Goal: Transaction & Acquisition: Purchase product/service

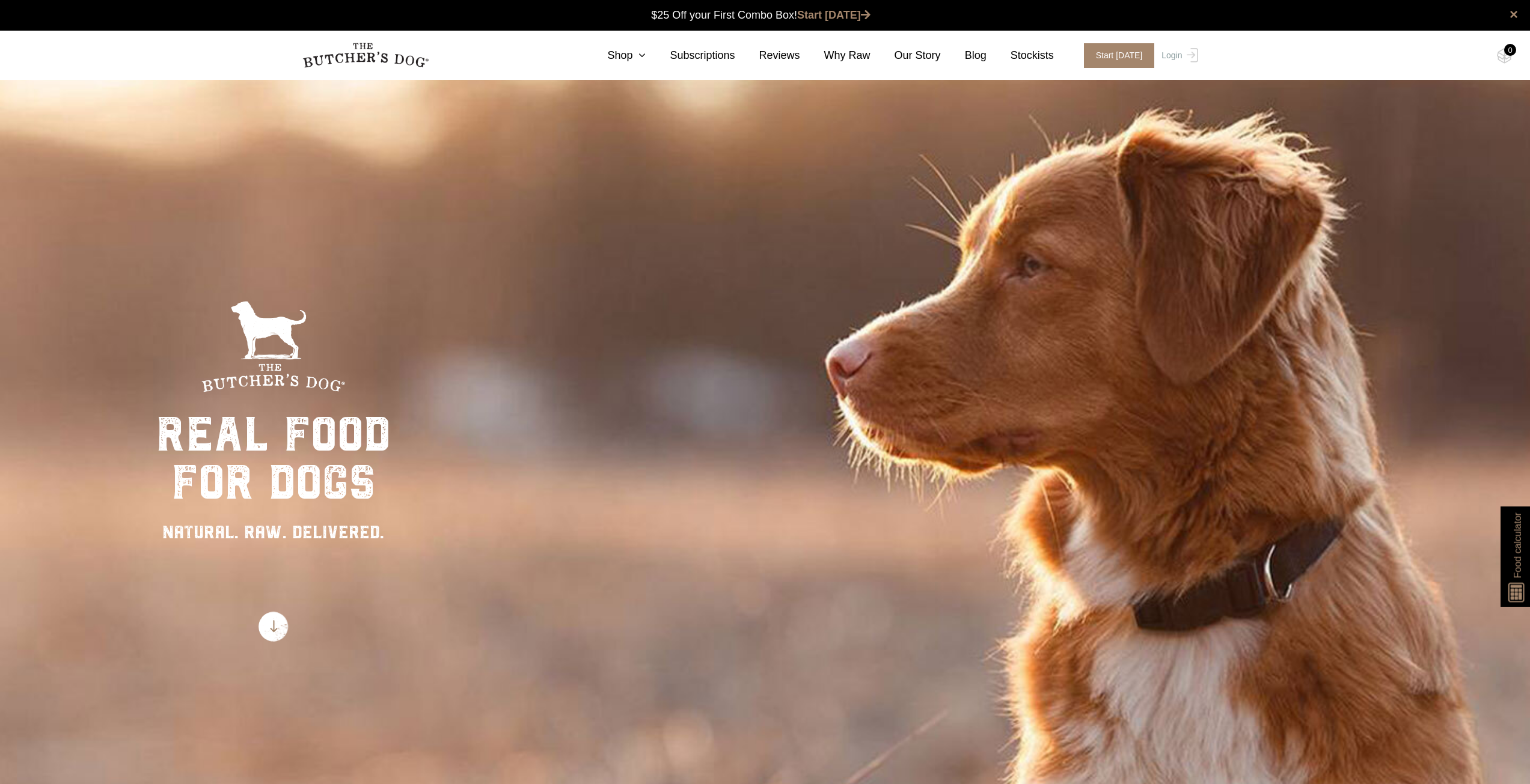
click at [1168, 56] on link "Login" at bounding box center [1178, 55] width 39 height 25
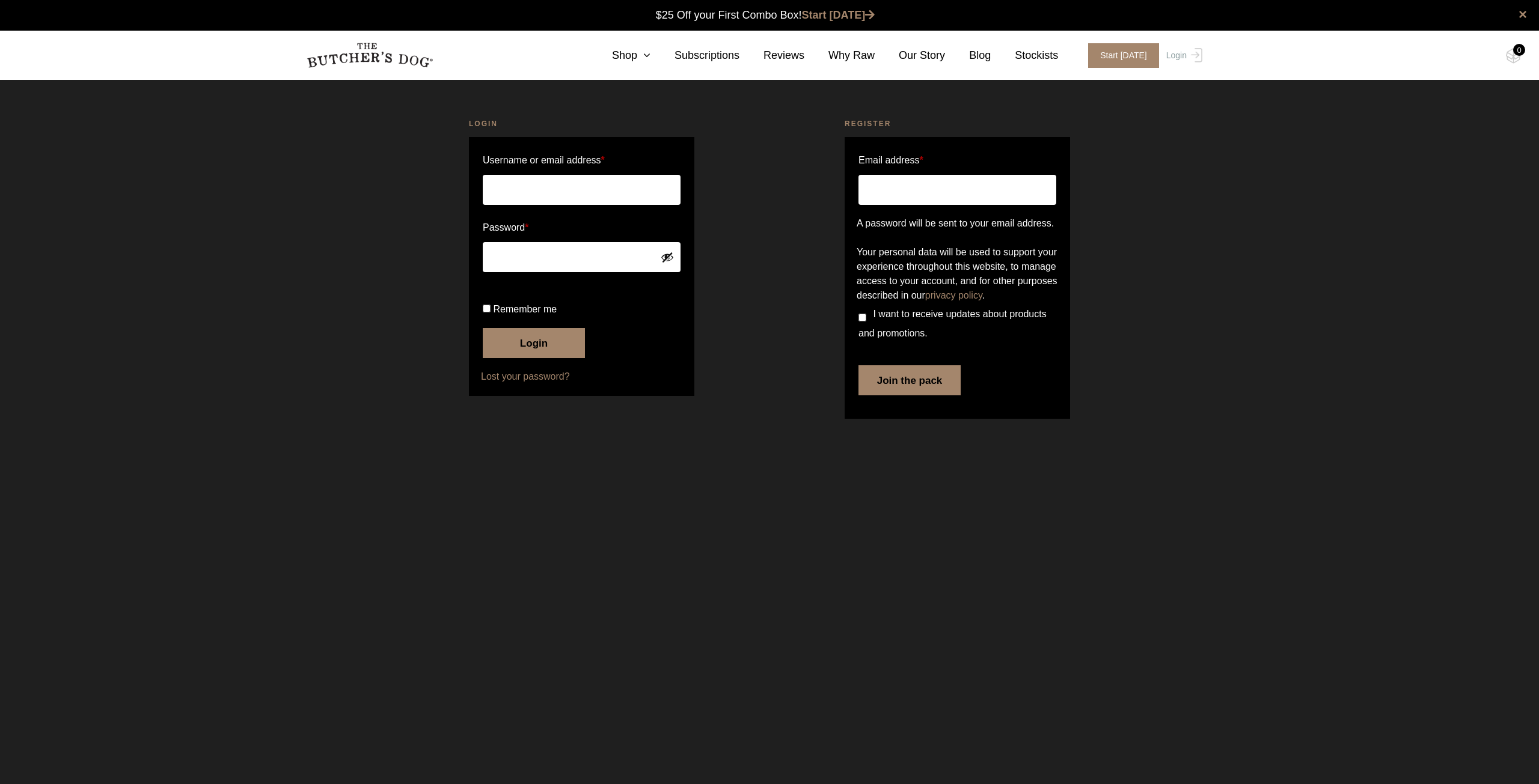
type input "bruce.sheens@gmail.com"
click at [550, 359] on button "Login" at bounding box center [534, 343] width 102 height 30
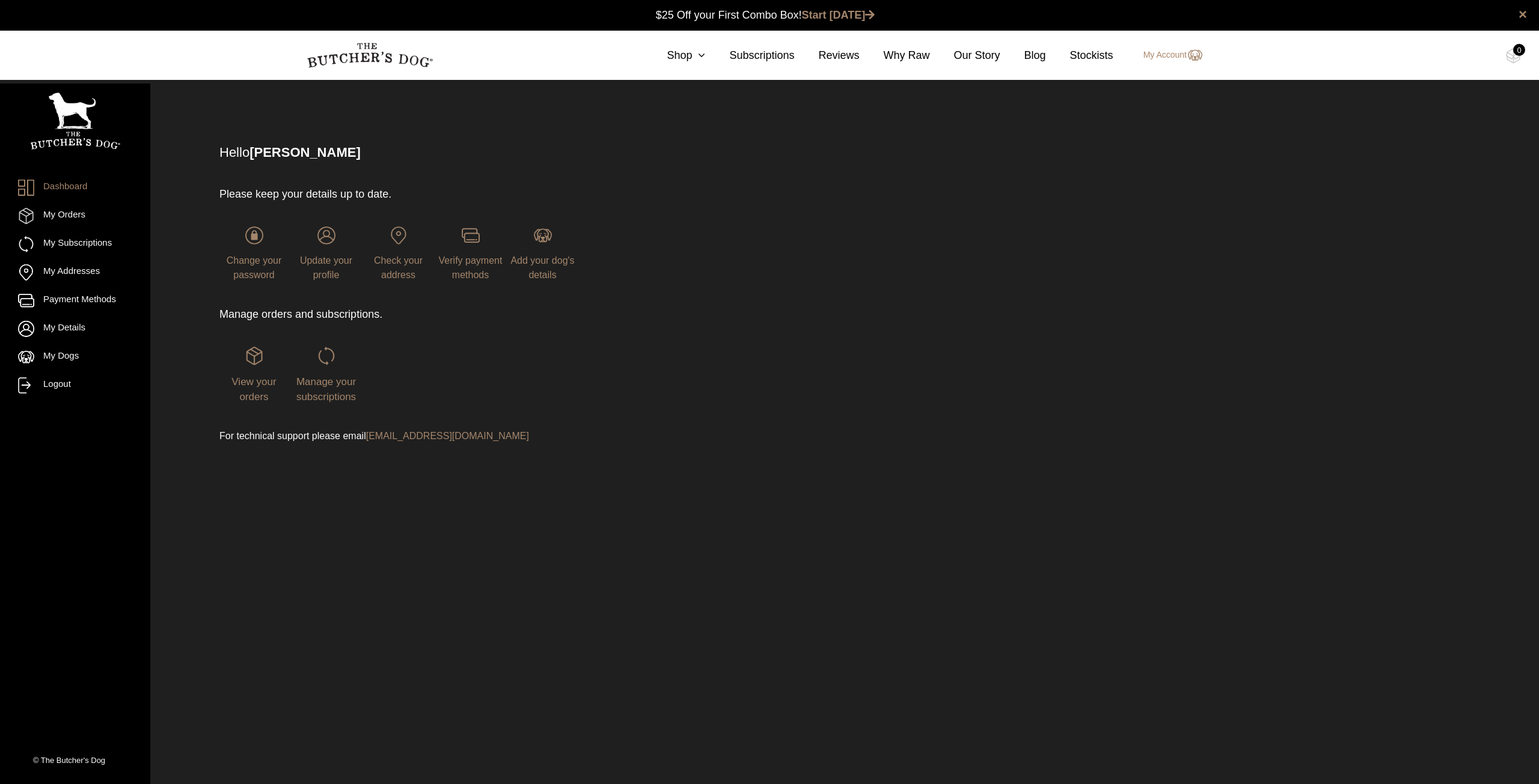
click at [77, 217] on link "My Orders" at bounding box center [75, 216] width 114 height 17
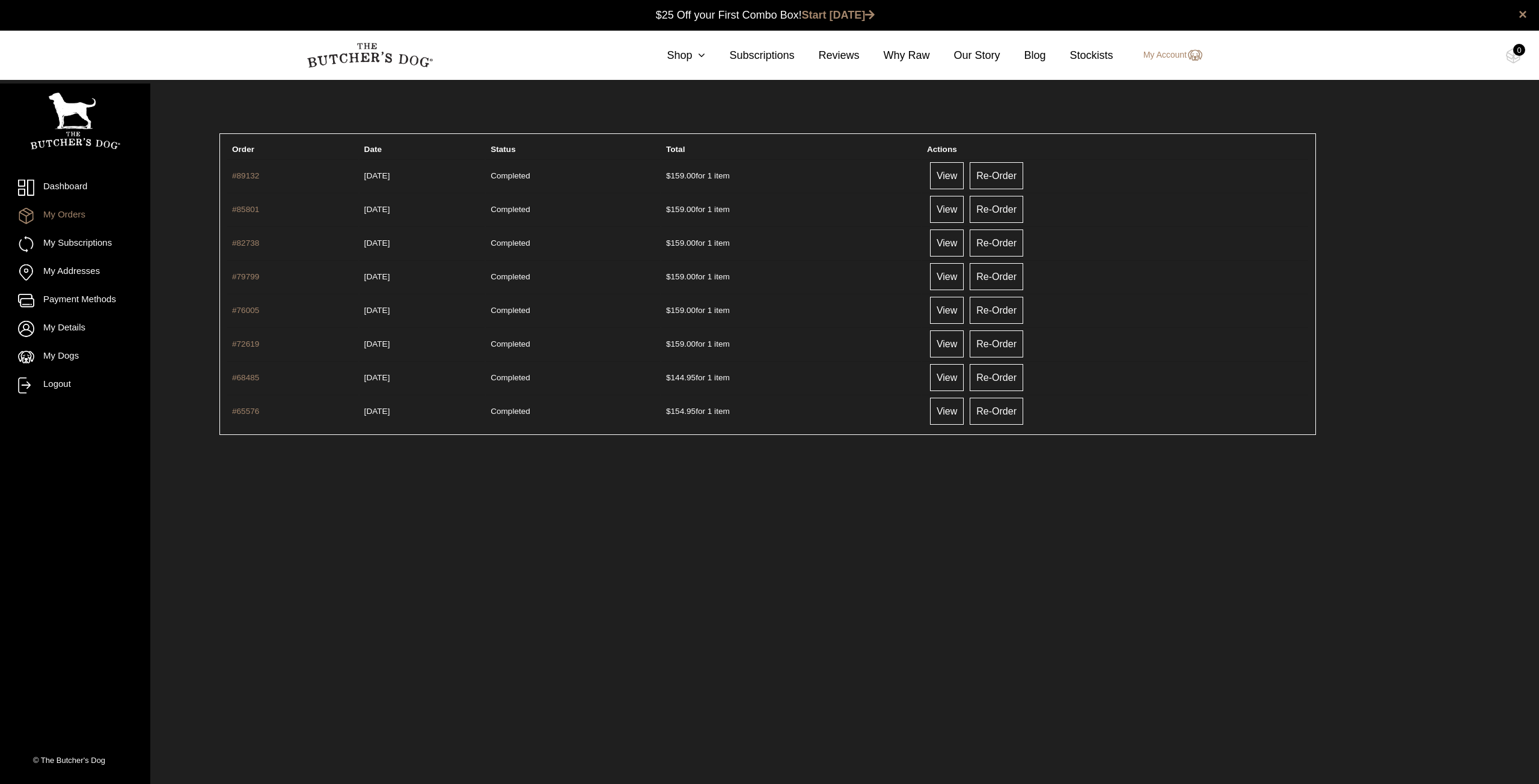
click at [1023, 177] on link "Re-Order" at bounding box center [997, 176] width 53 height 28
click at [79, 106] on img at bounding box center [76, 121] width 90 height 57
click at [686, 54] on link "Shop" at bounding box center [674, 55] width 63 height 17
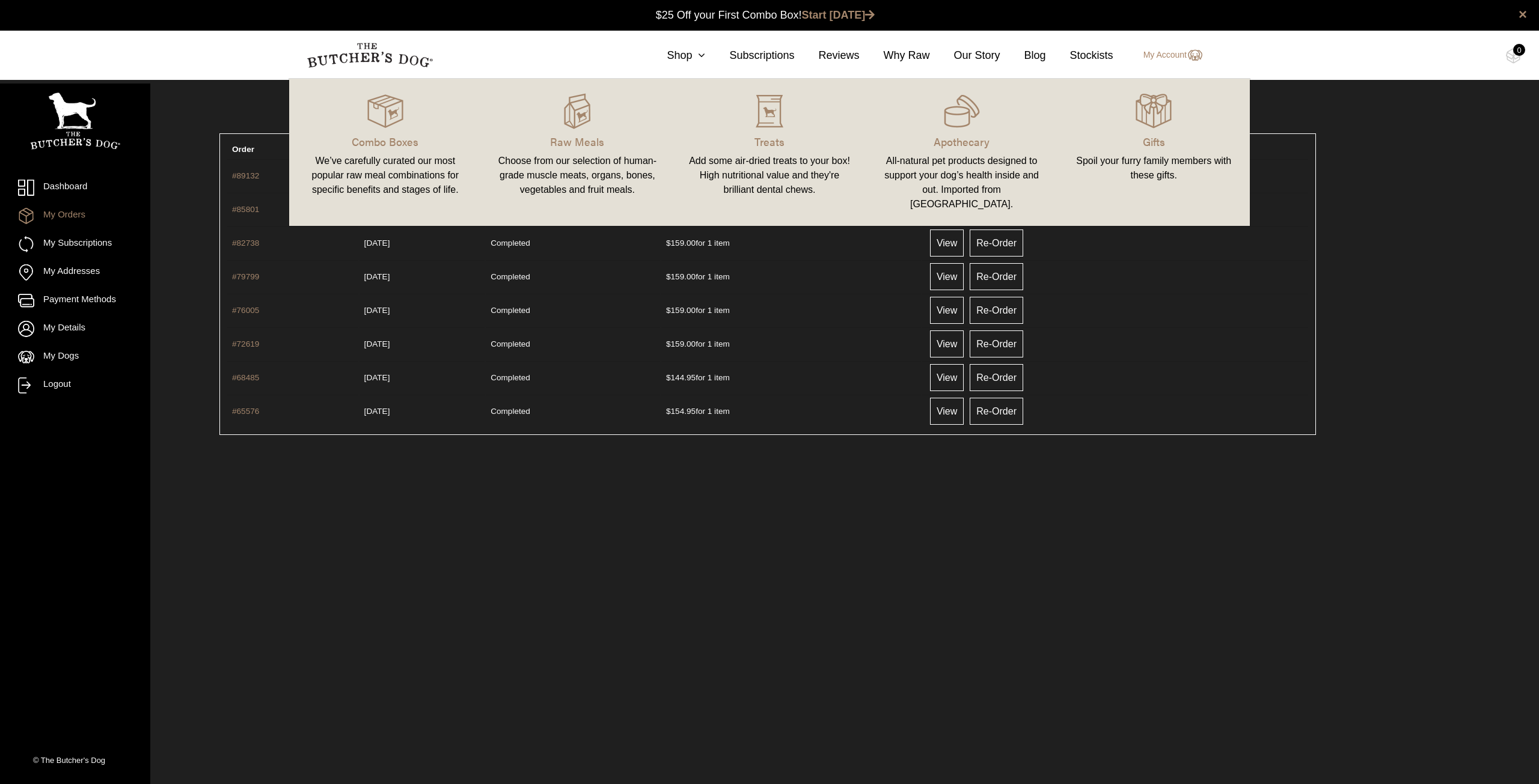
click at [0, 0] on img at bounding box center [0, 0] width 0 height 0
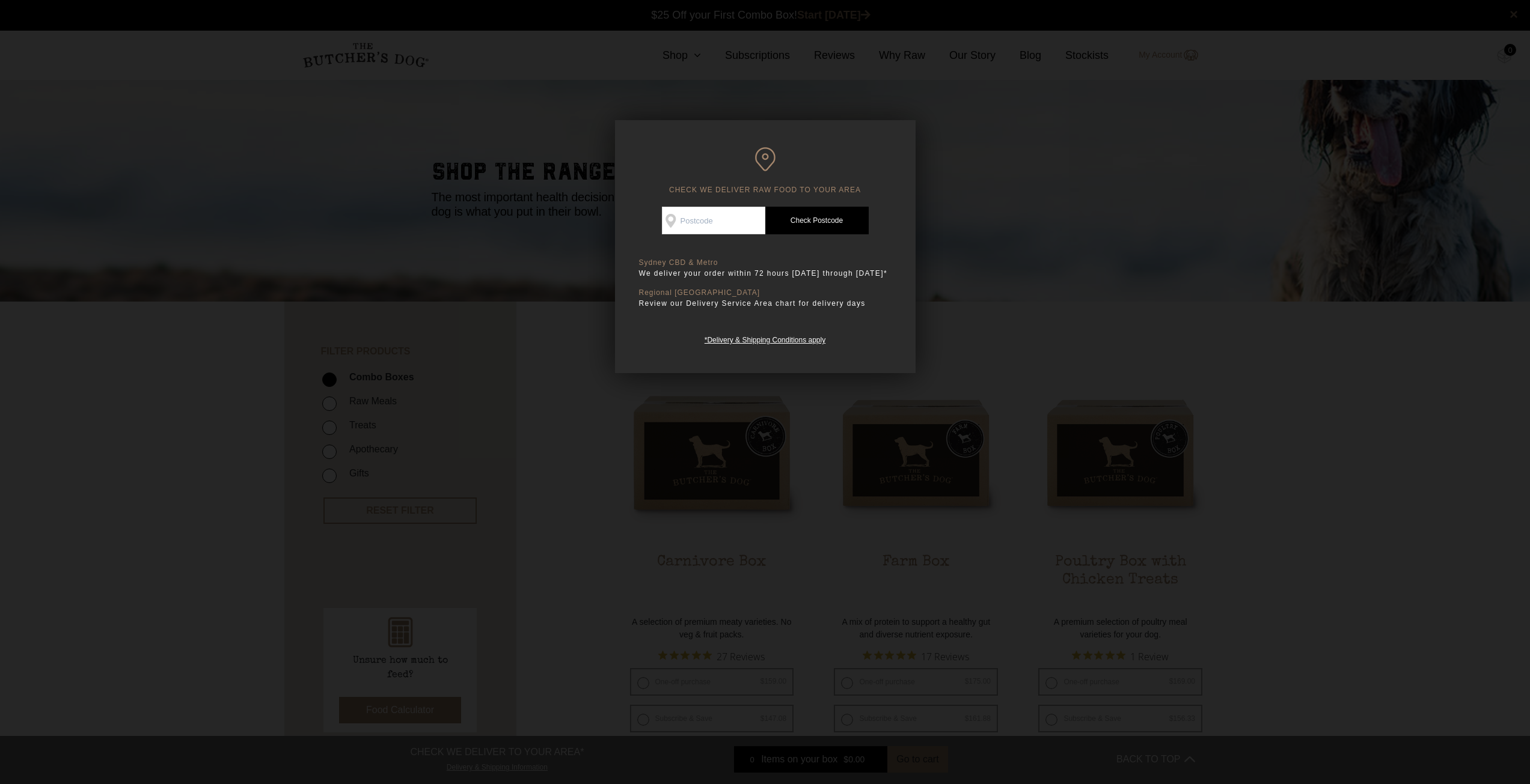
click at [708, 220] on input "Check Availability At" at bounding box center [712, 220] width 103 height 28
type input "2154"
click at [787, 219] on link "Check Postcode" at bounding box center [817, 220] width 103 height 28
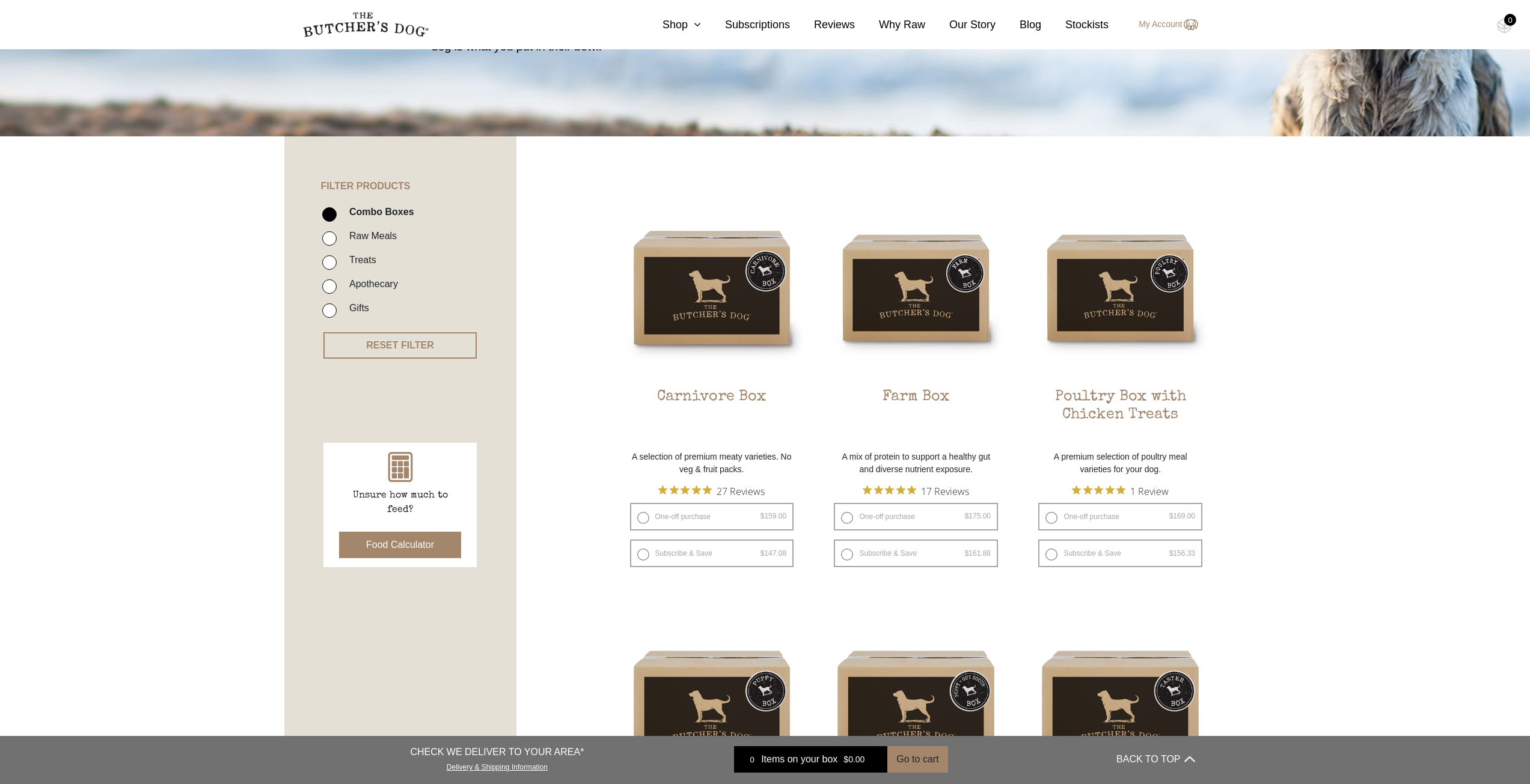
scroll to position [180, 0]
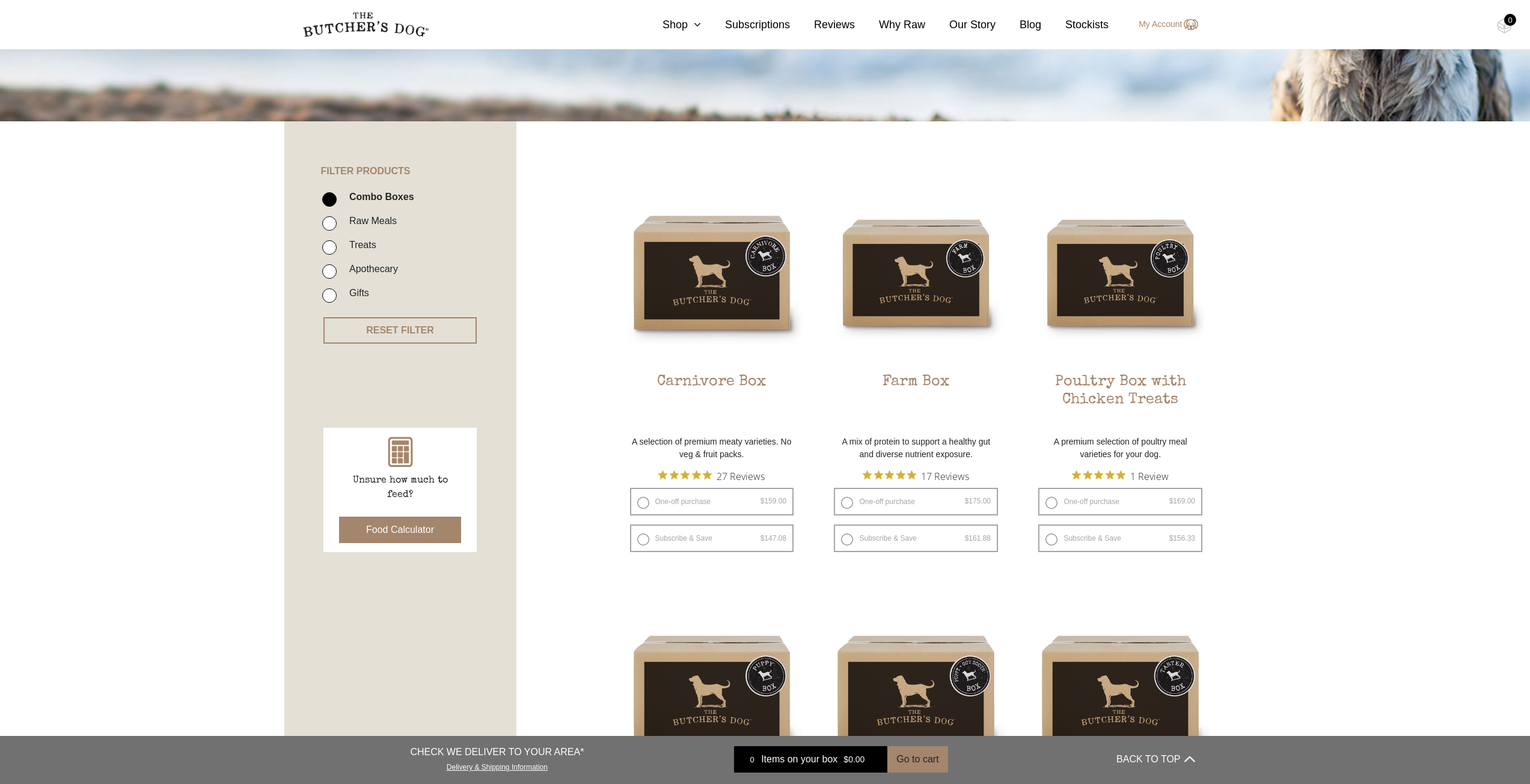
click at [643, 500] on label "One-off purchase $ 159.00 — or subscribe and save 7.5%" at bounding box center [711, 502] width 164 height 28
radio input "true"
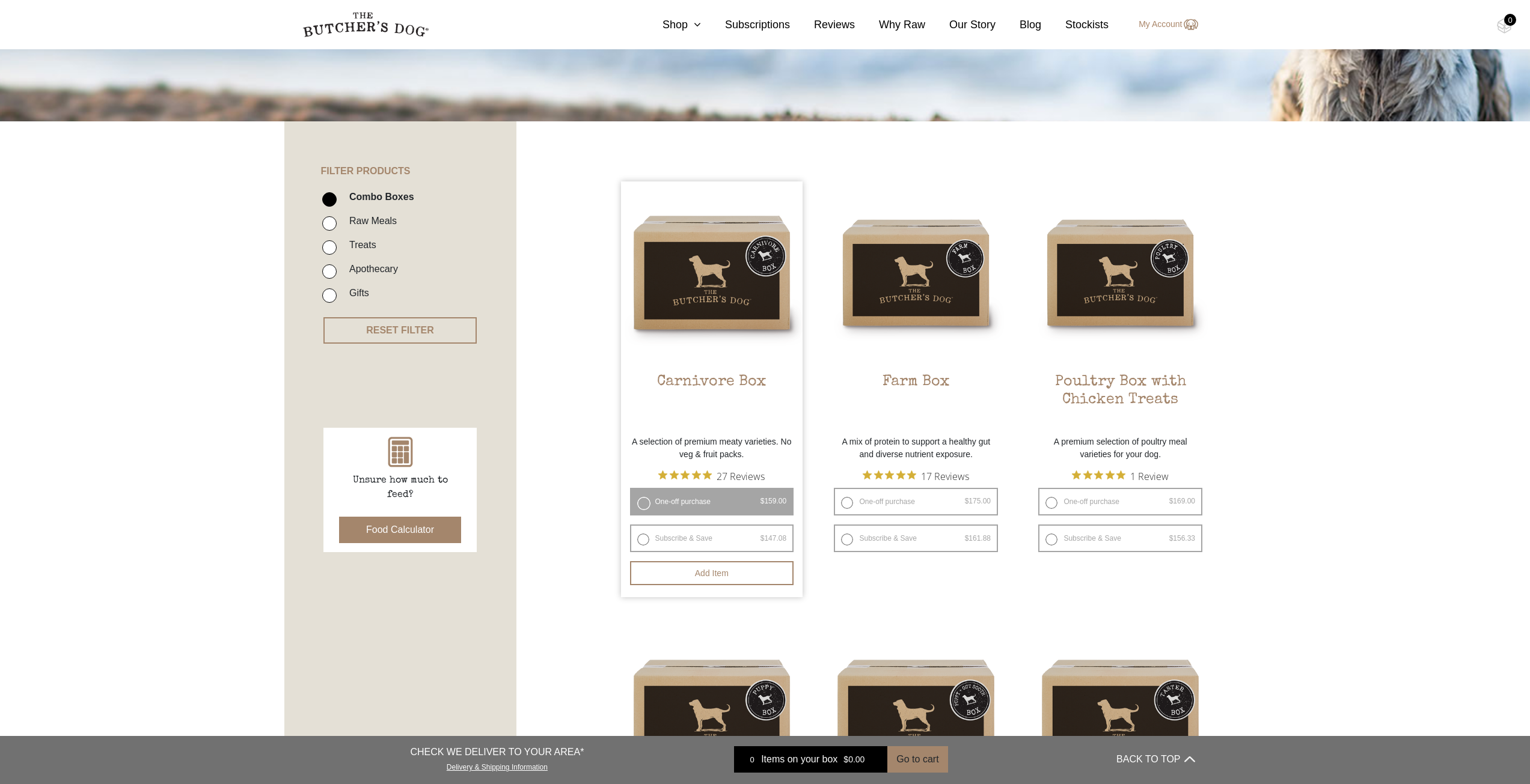
click at [736, 567] on button "Add item" at bounding box center [711, 573] width 164 height 24
click at [1504, 23] on div "1" at bounding box center [1509, 20] width 12 height 12
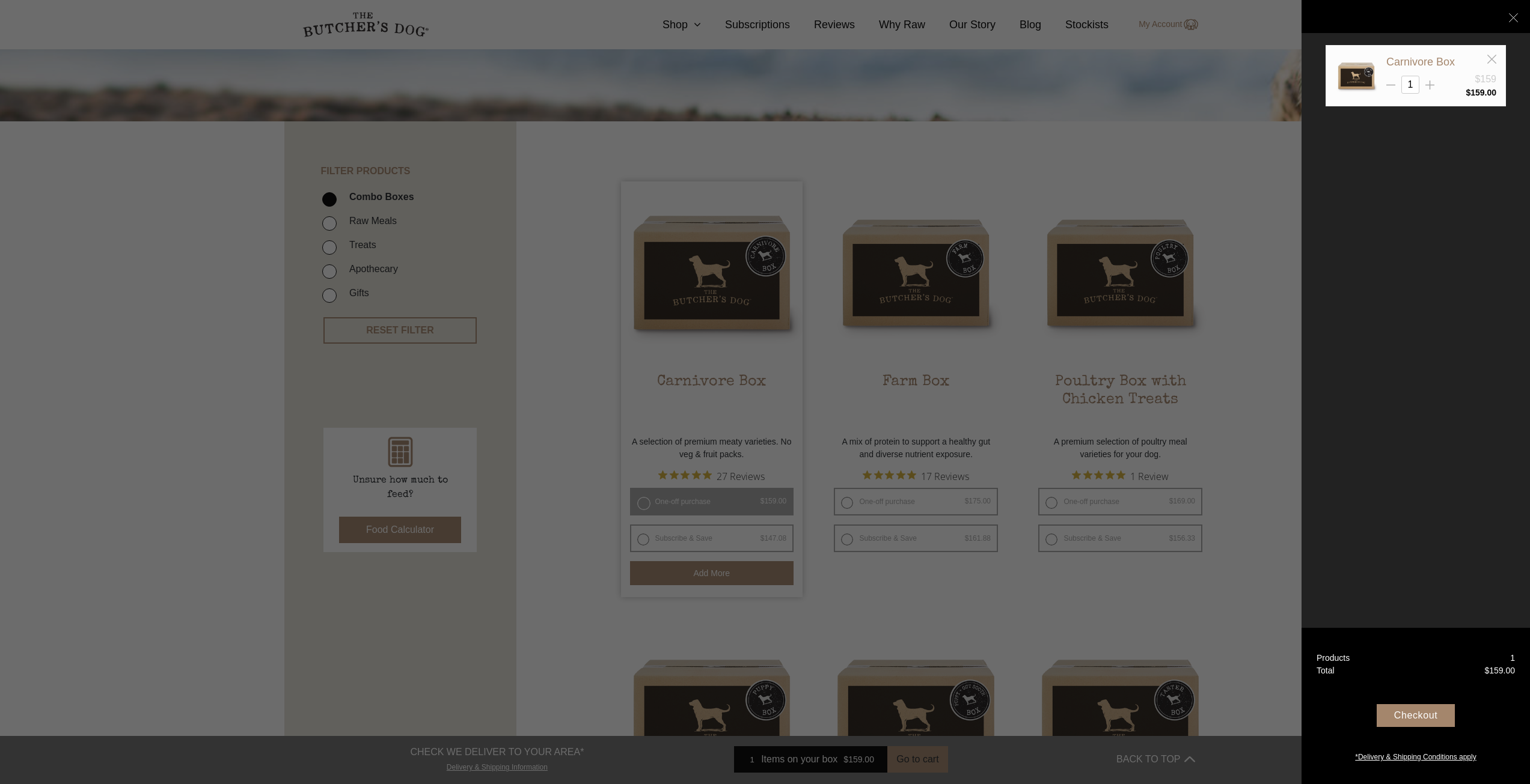
click at [1432, 723] on div "Checkout" at bounding box center [1416, 715] width 79 height 23
